Goal: Task Accomplishment & Management: Use online tool/utility

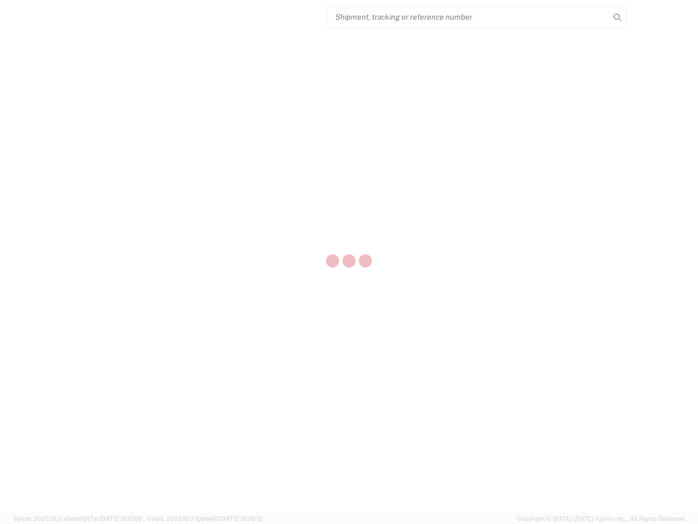
select select "US"
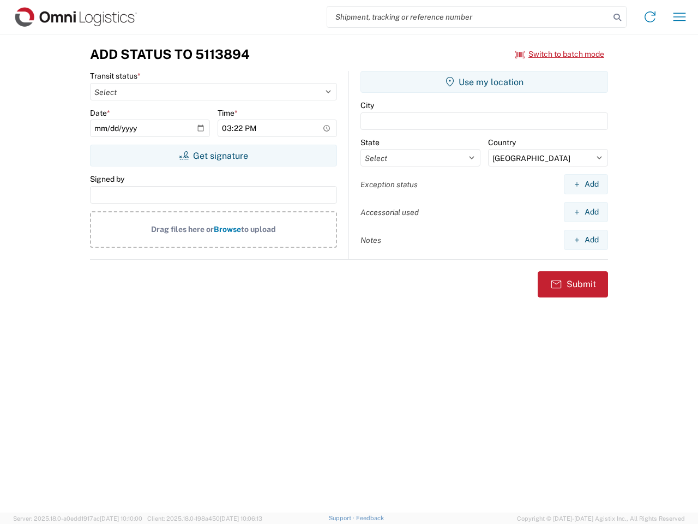
click at [469, 17] on input "search" at bounding box center [468, 17] width 283 height 21
click at [618, 17] on icon at bounding box center [617, 17] width 15 height 15
click at [650, 17] on icon at bounding box center [650, 16] width 17 height 17
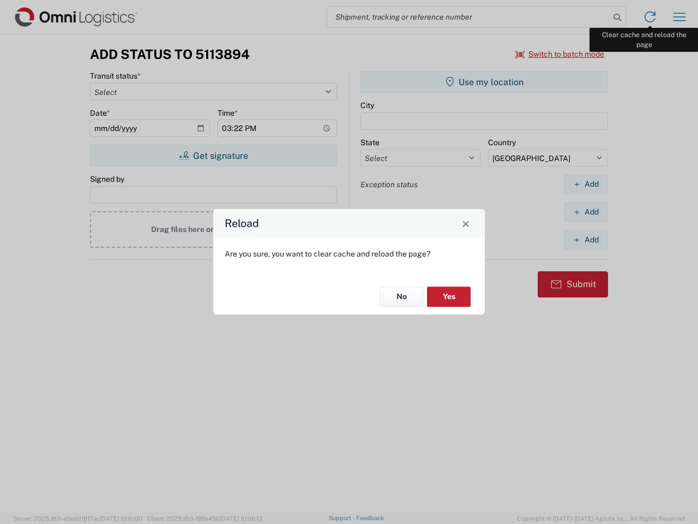
click at [680, 17] on div "Reload Are you sure, you want to clear cache and reload the page? No Yes" at bounding box center [349, 262] width 698 height 524
click at [560, 54] on div "Reload Are you sure, you want to clear cache and reload the page? No Yes" at bounding box center [349, 262] width 698 height 524
click at [213, 156] on div "Reload Are you sure, you want to clear cache and reload the page? No Yes" at bounding box center [349, 262] width 698 height 524
click at [485, 82] on div "Reload Are you sure, you want to clear cache and reload the page? No Yes" at bounding box center [349, 262] width 698 height 524
click at [586, 184] on div "Reload Are you sure, you want to clear cache and reload the page? No Yes" at bounding box center [349, 262] width 698 height 524
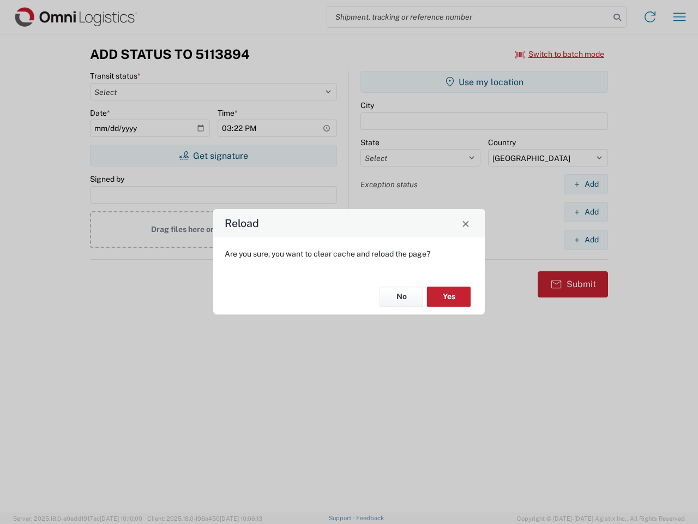
click at [586, 212] on div "Reload Are you sure, you want to clear cache and reload the page? No Yes" at bounding box center [349, 262] width 698 height 524
click at [586, 240] on div "Reload Are you sure, you want to clear cache and reload the page? No Yes" at bounding box center [349, 262] width 698 height 524
